Goal: Use online tool/utility: Utilize a website feature to perform a specific function

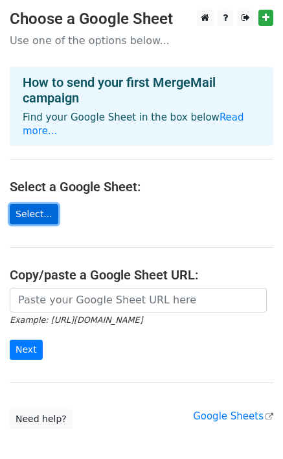
click at [36, 204] on link "Select..." at bounding box center [34, 214] width 49 height 20
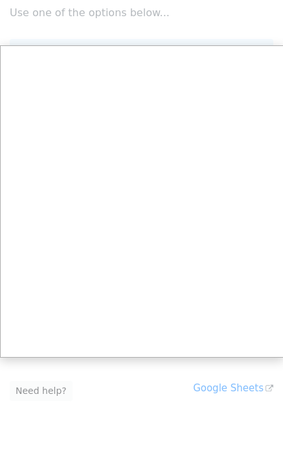
scroll to position [5, 0]
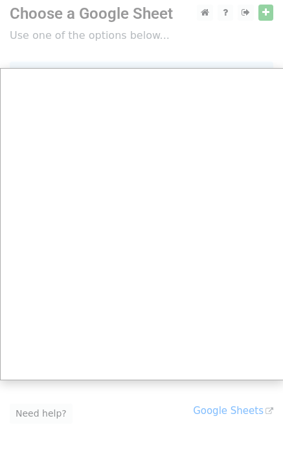
click at [263, 14] on div at bounding box center [141, 254] width 283 height 519
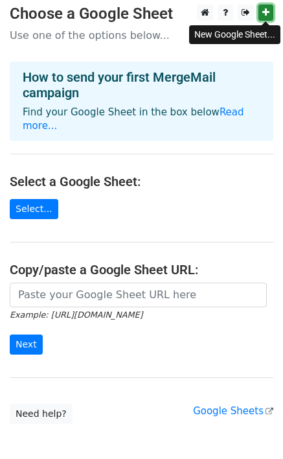
click at [268, 12] on icon at bounding box center [266, 12] width 7 height 9
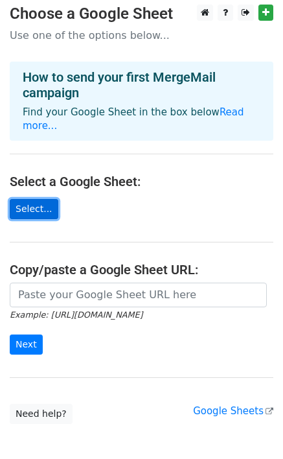
click at [40, 199] on link "Select..." at bounding box center [34, 209] width 49 height 20
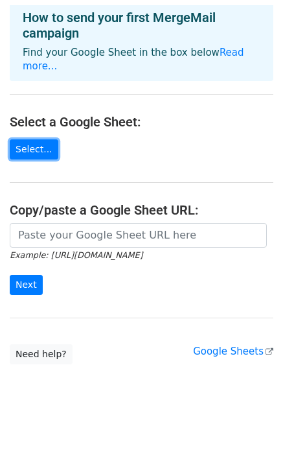
scroll to position [60, 0]
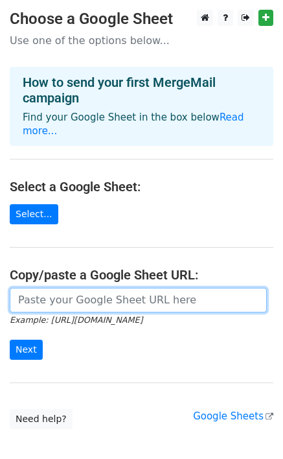
click at [53, 288] on input "url" at bounding box center [138, 300] width 257 height 25
paste input "[EMAIL_ADDRESS][DOMAIN_NAME] [EMAIL_ADDRESS][DOMAIN_NAME] [EMAIL_ADDRESS][DOMAI…"
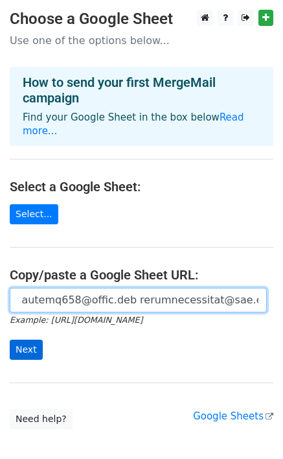
type input "nmonya9@gmail.com nanasueyarbrough1947@gmail.com Cversteegh@icloud.com guesswho…"
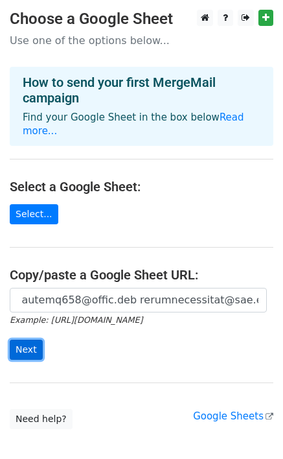
click at [32, 340] on input "Next" at bounding box center [26, 350] width 33 height 20
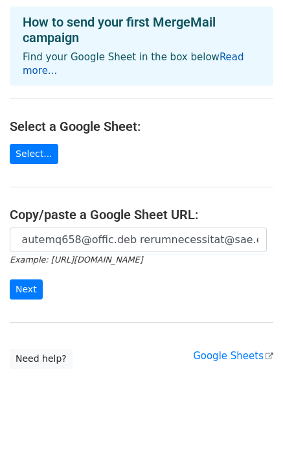
scroll to position [0, 0]
click at [222, 56] on link "Read more..." at bounding box center [134, 63] width 222 height 25
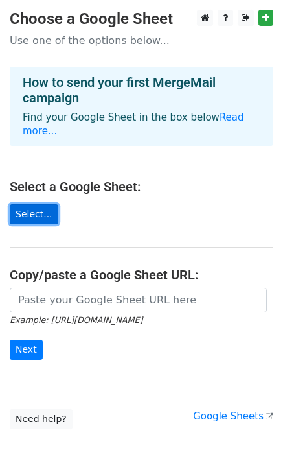
click at [28, 204] on link "Select..." at bounding box center [34, 214] width 49 height 20
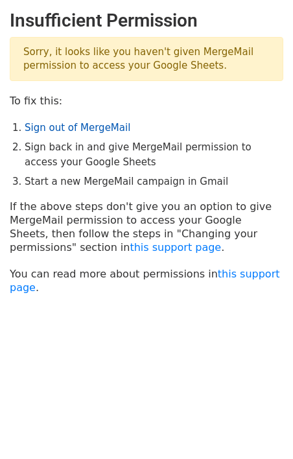
click at [91, 129] on link "Sign out of MergeMail" at bounding box center [78, 128] width 106 height 12
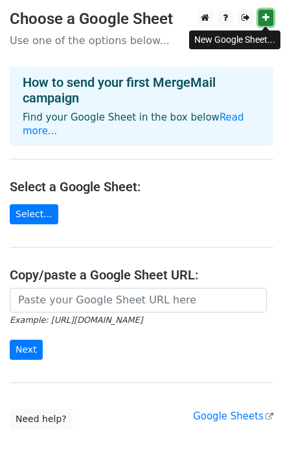
click at [266, 12] on link at bounding box center [266, 18] width 15 height 16
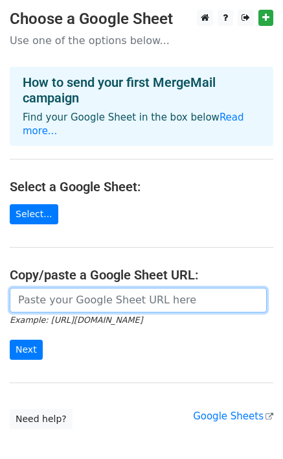
click at [62, 288] on input "url" at bounding box center [138, 300] width 257 height 25
paste input "[URL][DOMAIN_NAME]"
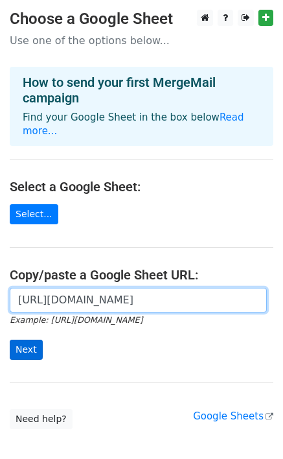
type input "[URL][DOMAIN_NAME]"
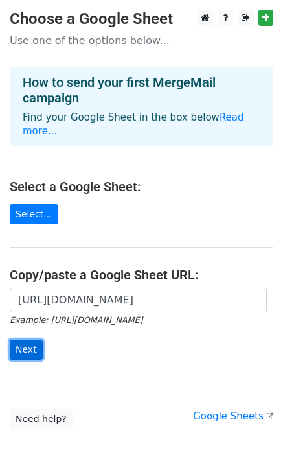
click at [25, 340] on input "Next" at bounding box center [26, 350] width 33 height 20
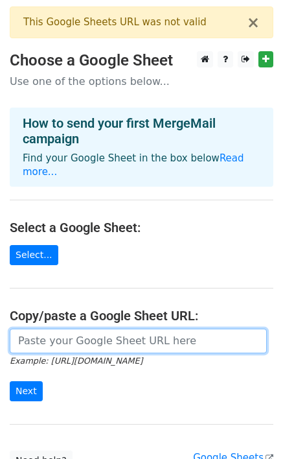
click at [91, 329] on input "url" at bounding box center [138, 341] width 257 height 25
paste input "https://mail.google.com/mail/u/0/#"
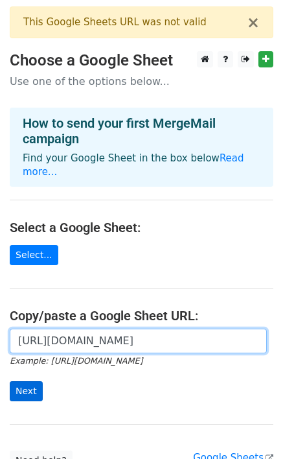
type input "https://mail.google.com/mail/u/0/#"
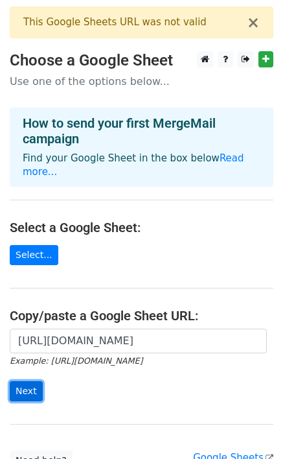
click at [23, 381] on input "Next" at bounding box center [26, 391] width 33 height 20
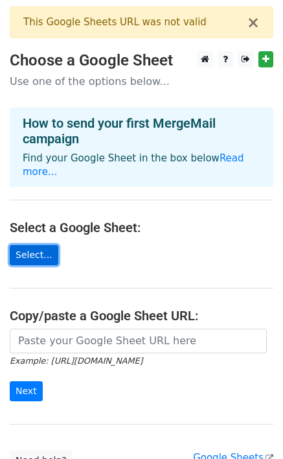
click at [36, 245] on link "Select..." at bounding box center [34, 255] width 49 height 20
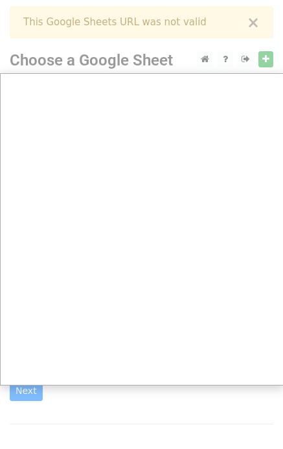
click at [255, 29] on div at bounding box center [141, 280] width 283 height 561
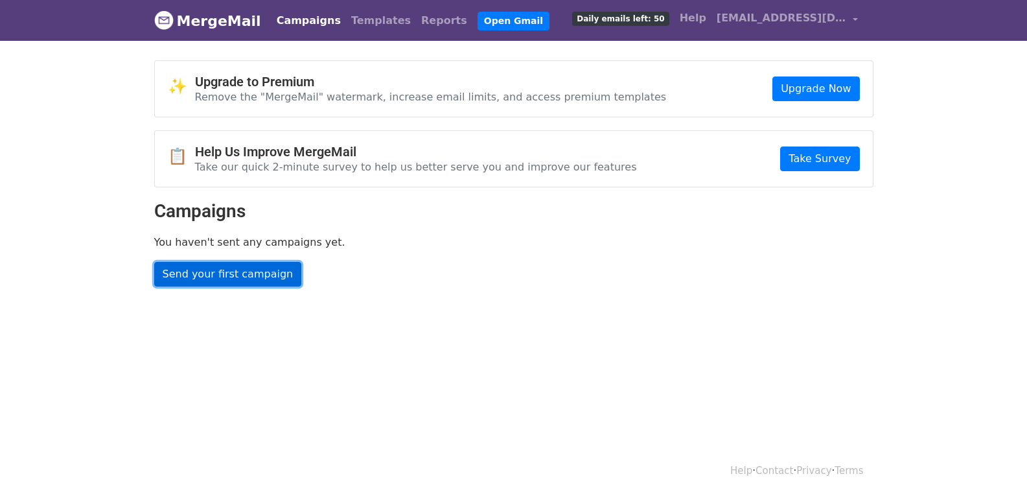
click at [187, 270] on link "Send your first campaign" at bounding box center [228, 274] width 148 height 25
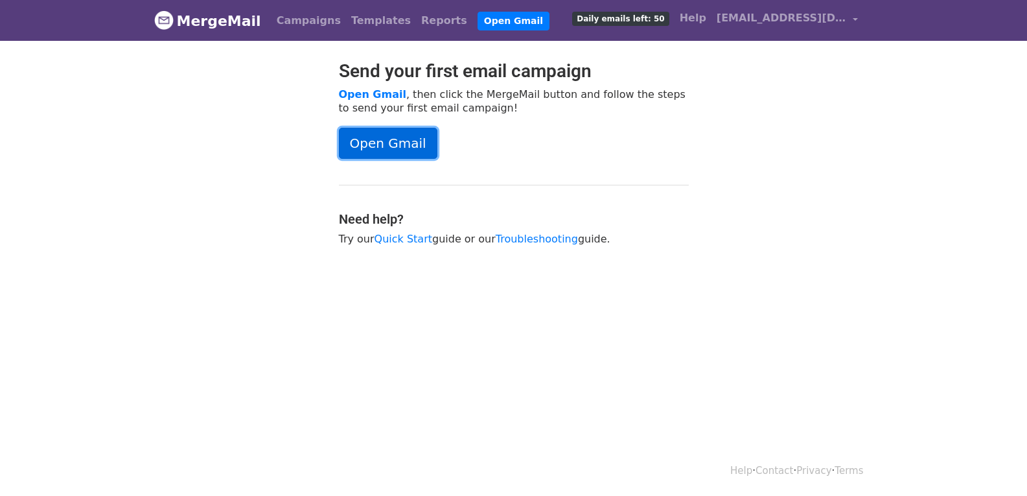
click at [382, 137] on link "Open Gmail" at bounding box center [388, 143] width 99 height 31
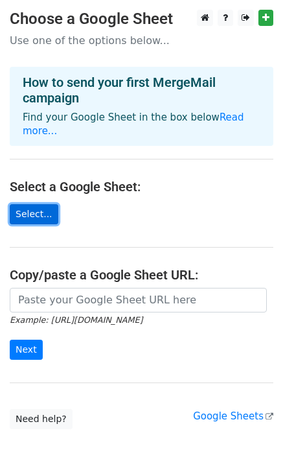
click at [38, 204] on link "Select..." at bounding box center [34, 214] width 49 height 20
click at [25, 204] on link "Select..." at bounding box center [34, 214] width 49 height 20
